Goal: Navigation & Orientation: Find specific page/section

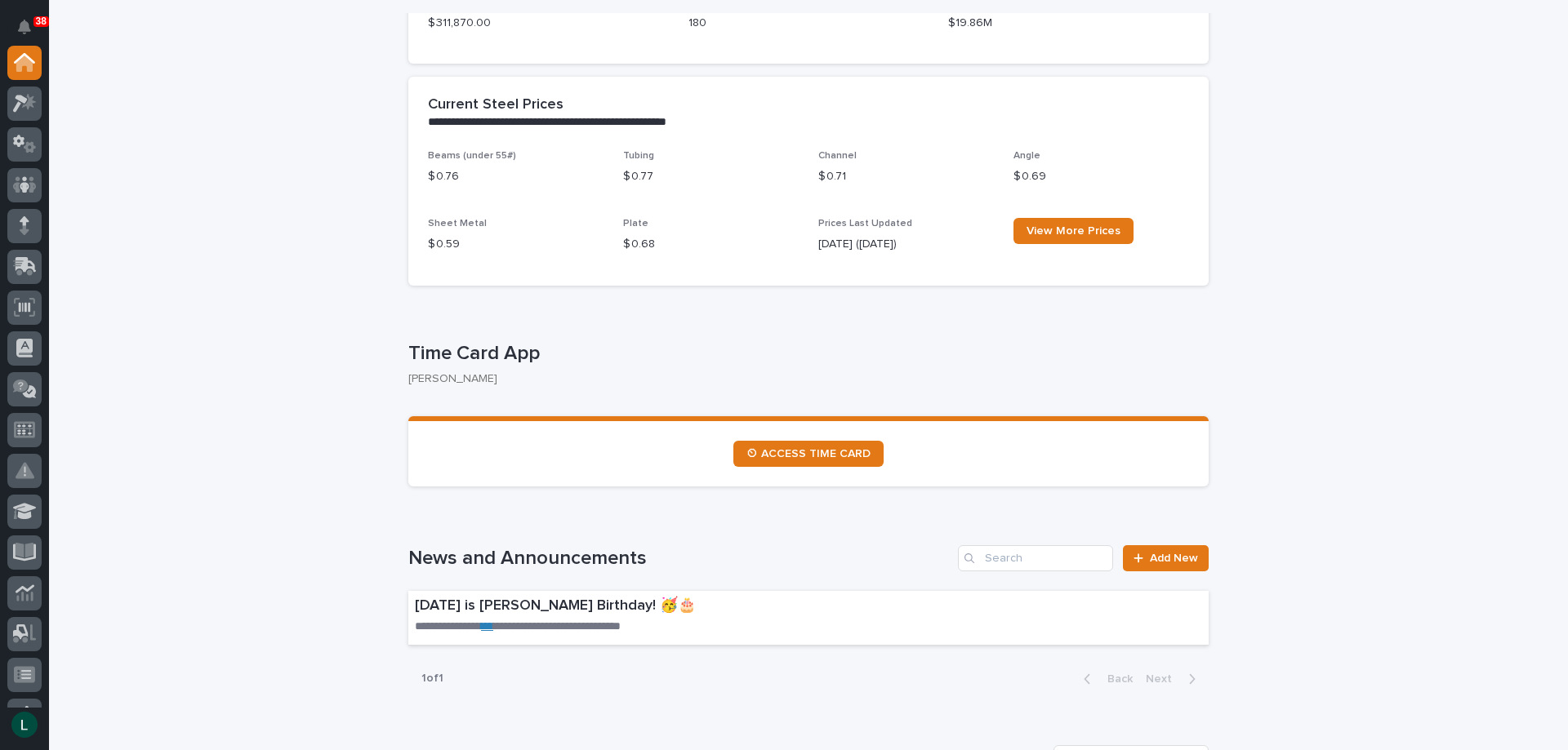
scroll to position [653, 0]
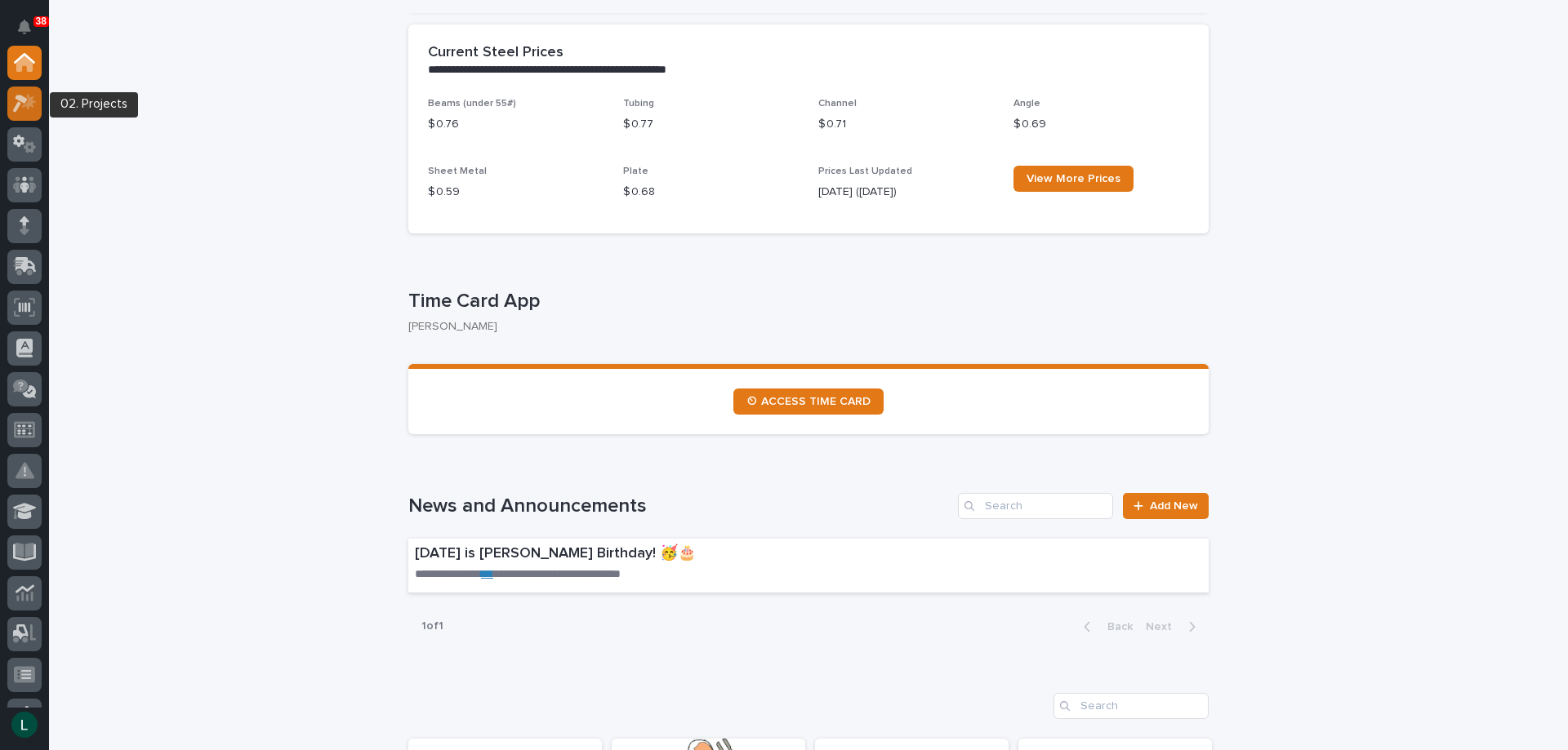
click at [22, 103] on icon at bounding box center [25, 103] width 24 height 19
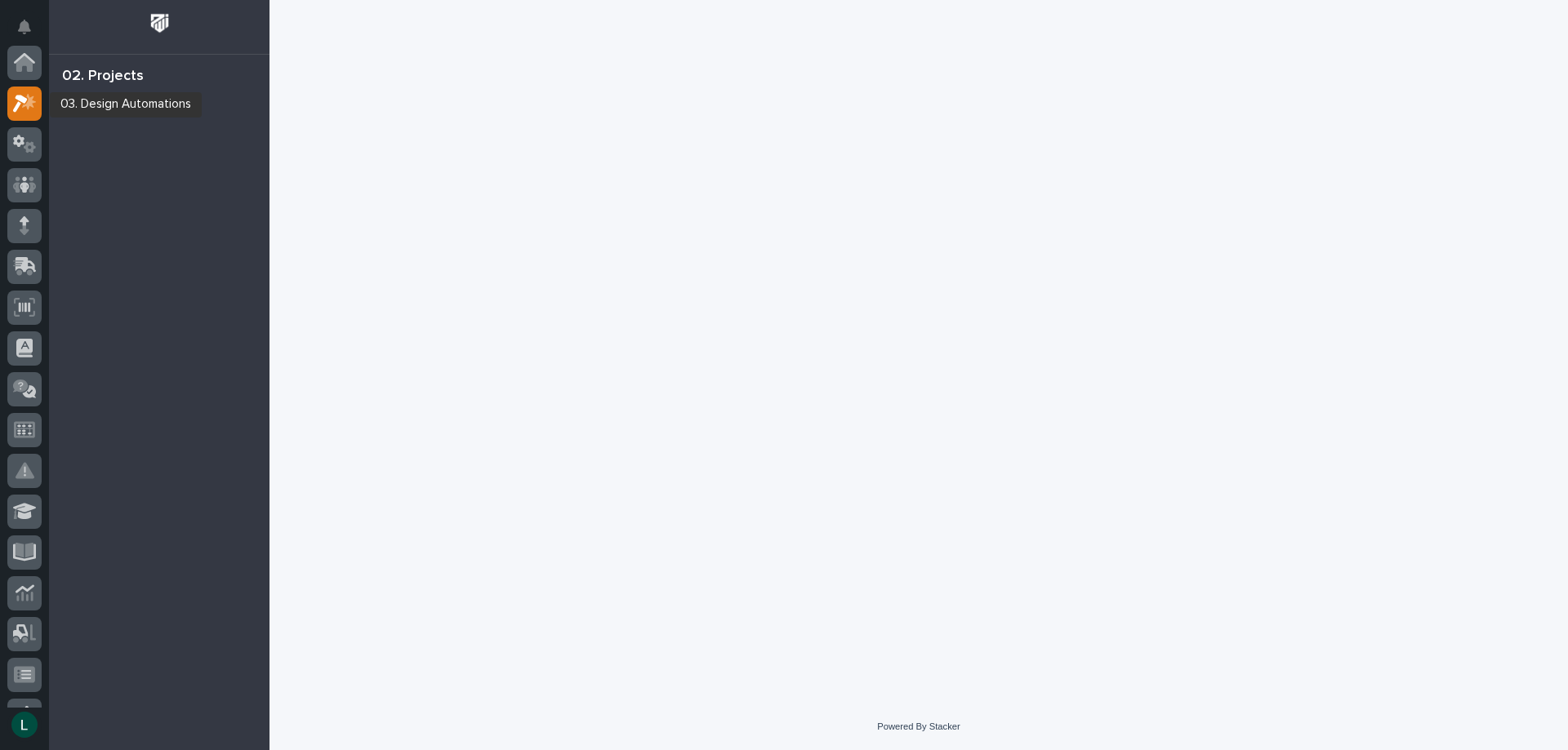
scroll to position [41, 0]
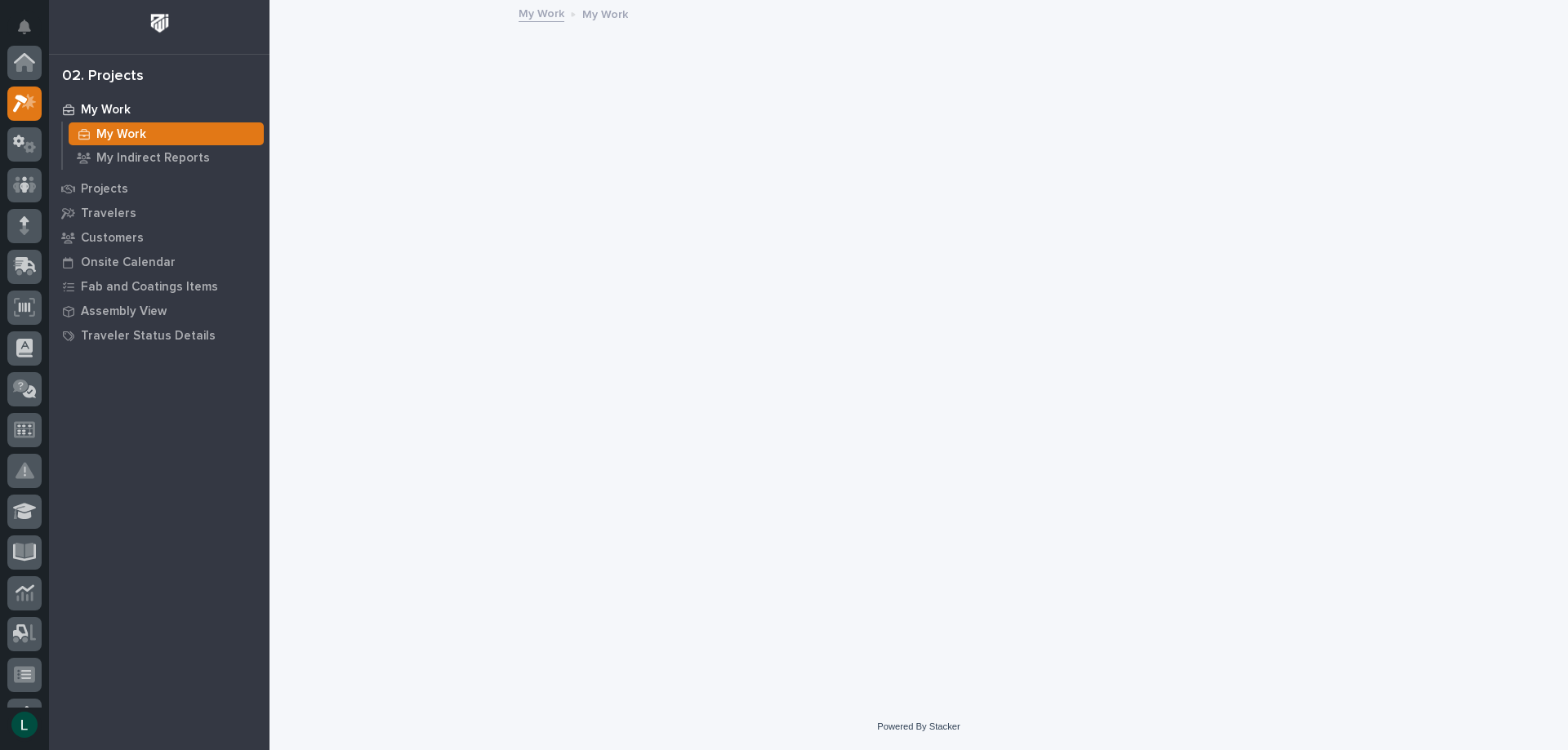
scroll to position [41, 0]
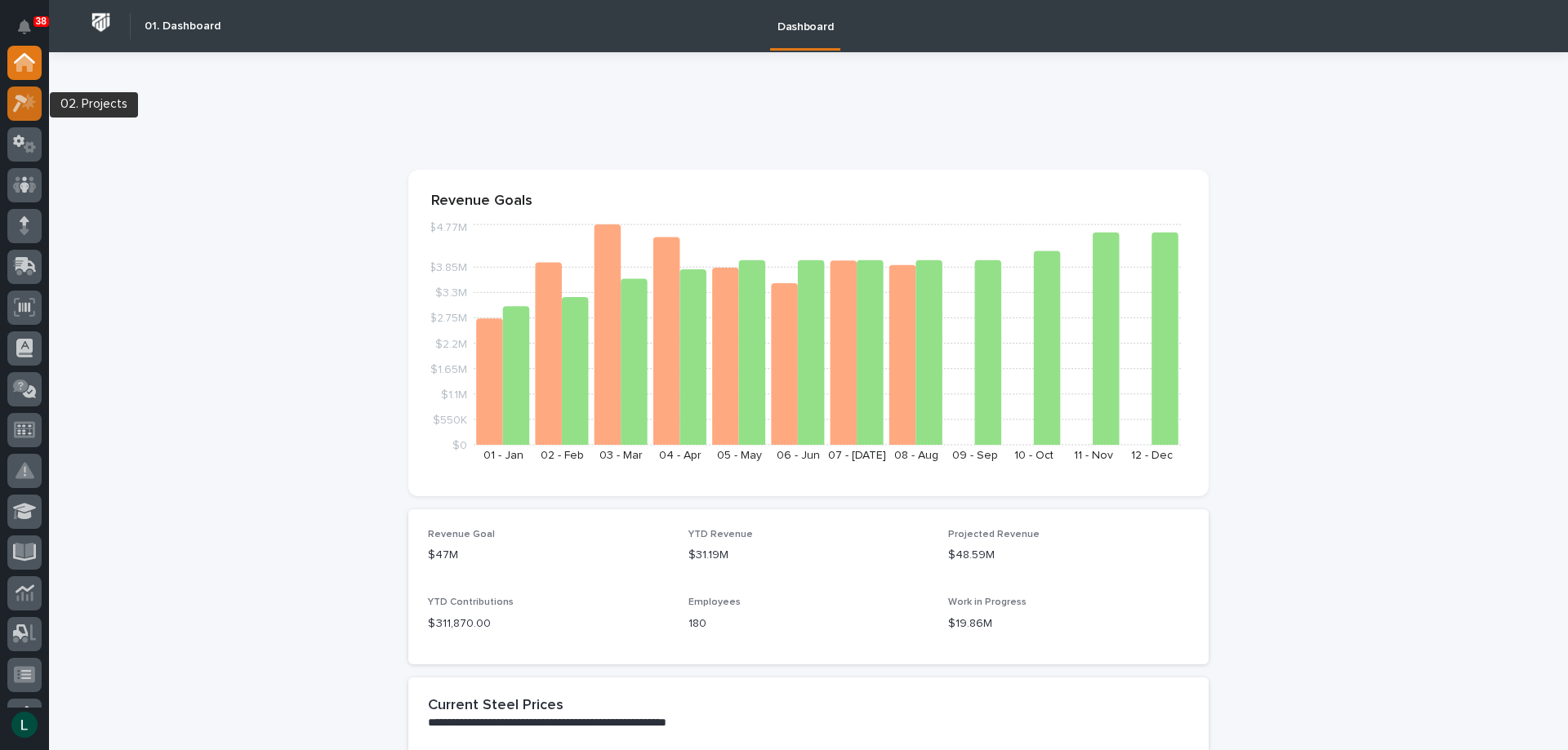
click at [27, 100] on icon at bounding box center [25, 103] width 24 height 19
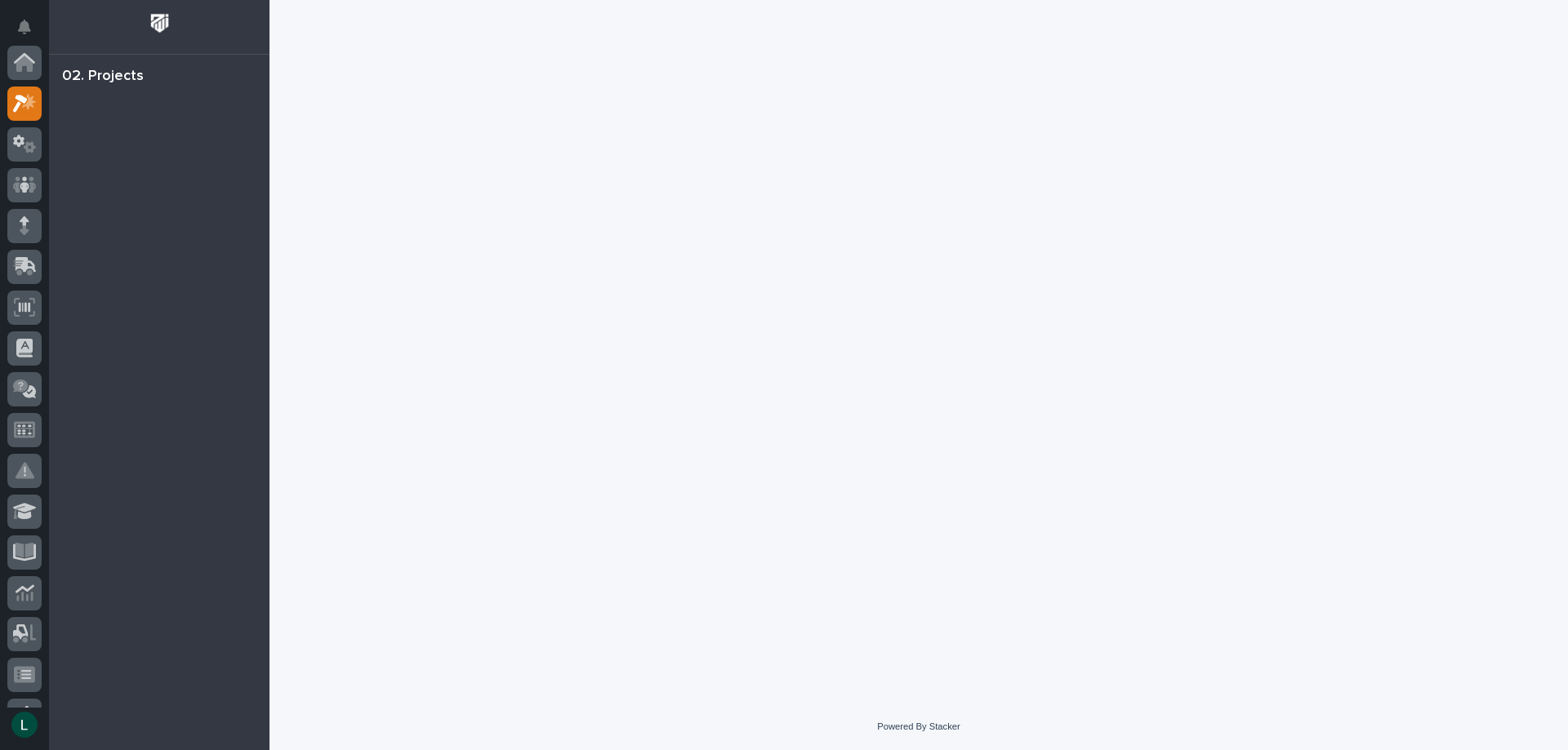
scroll to position [41, 0]
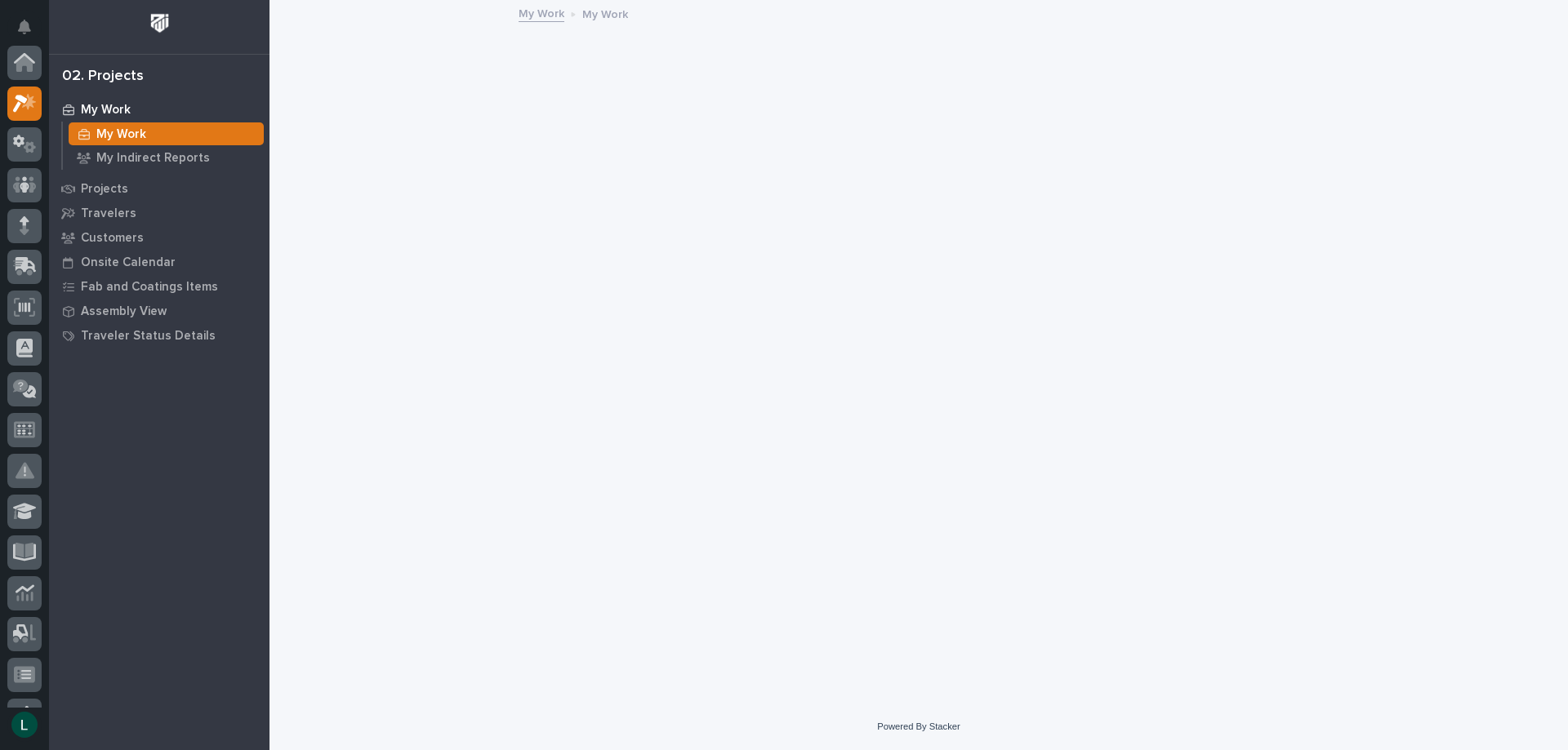
scroll to position [41, 0]
